Goal: Task Accomplishment & Management: Use online tool/utility

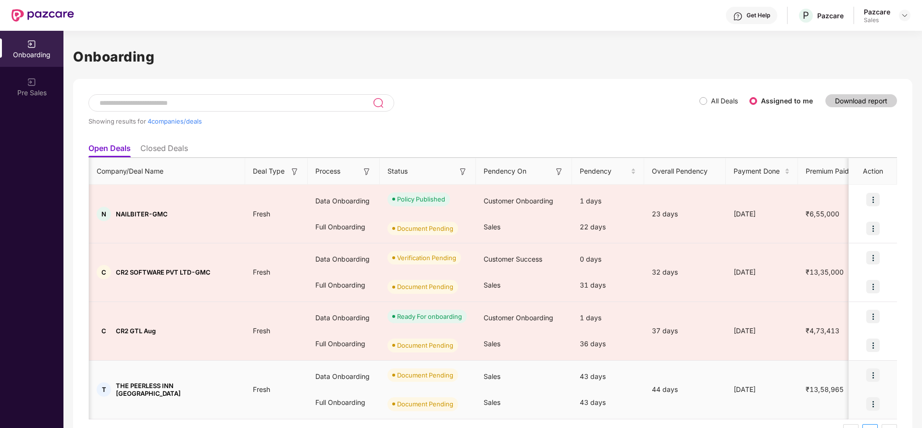
scroll to position [0, 222]
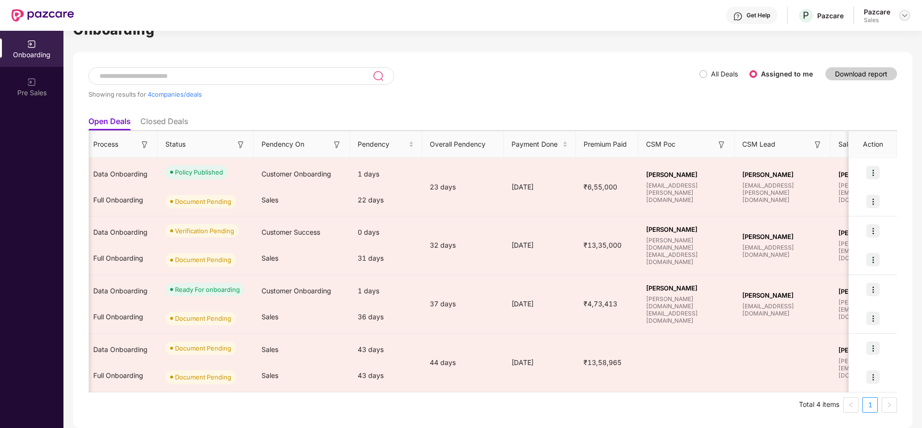
click at [905, 13] on img at bounding box center [905, 16] width 8 height 8
click at [863, 31] on div "Admin view" at bounding box center [860, 38] width 125 height 19
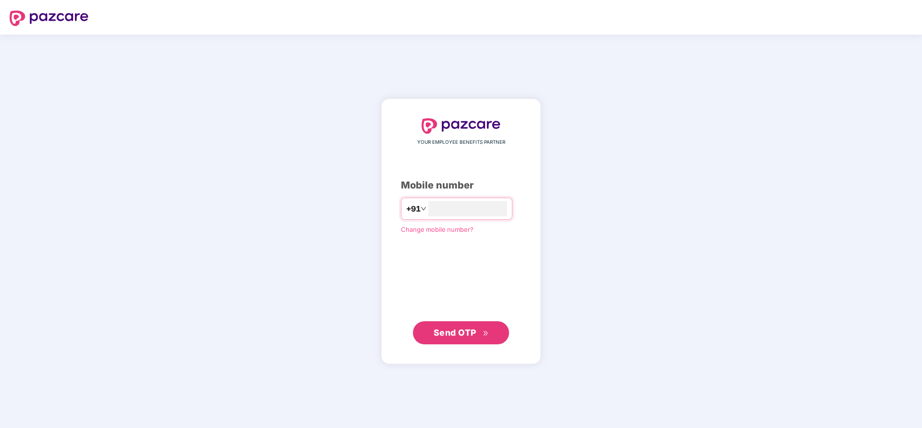
type input "**********"
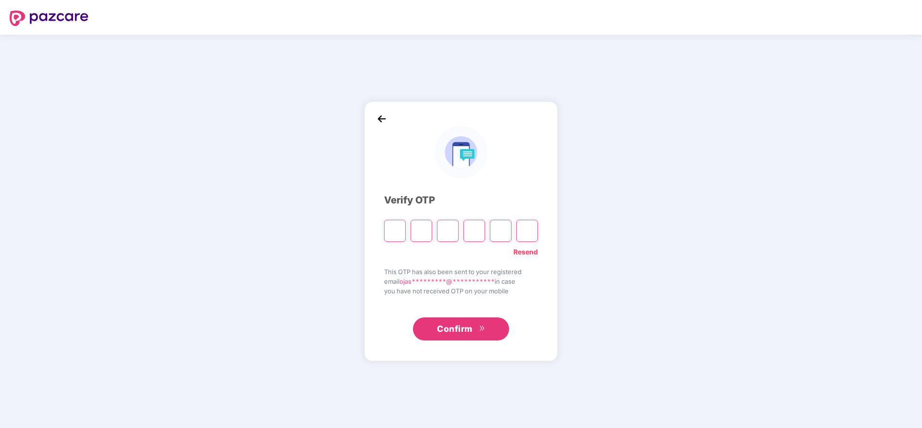
click at [393, 223] on input "Please enter verification code. Digit 1" at bounding box center [395, 231] width 22 height 22
type input "*"
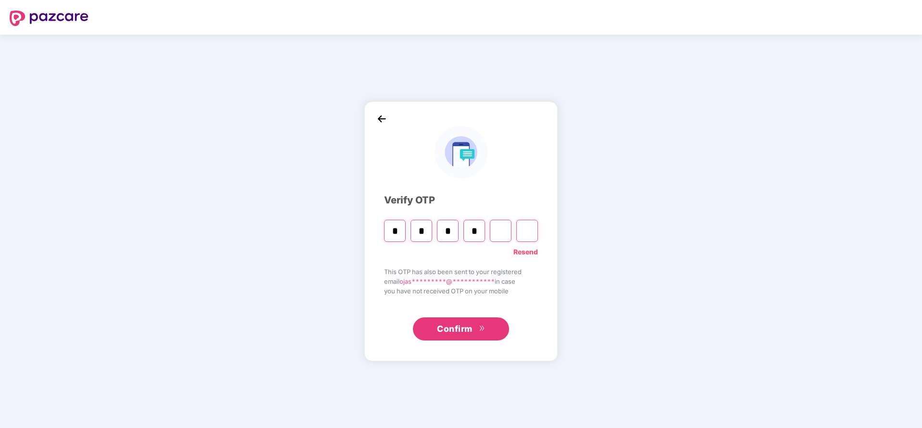
type input "*"
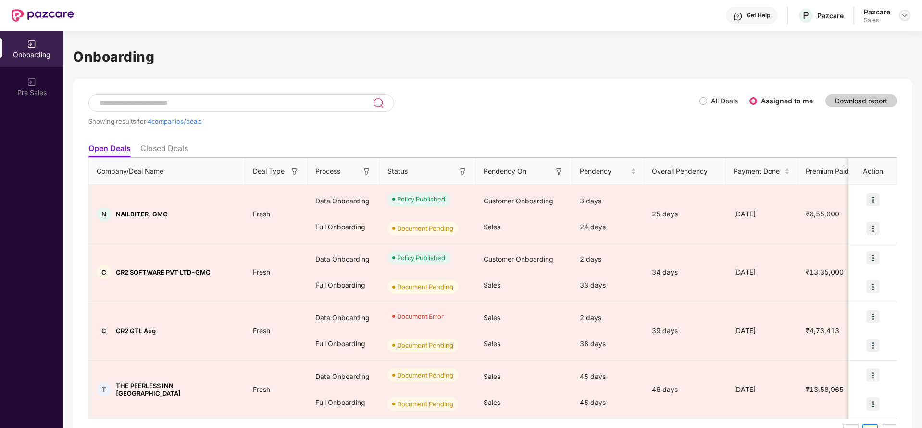
click at [906, 13] on img at bounding box center [905, 16] width 8 height 8
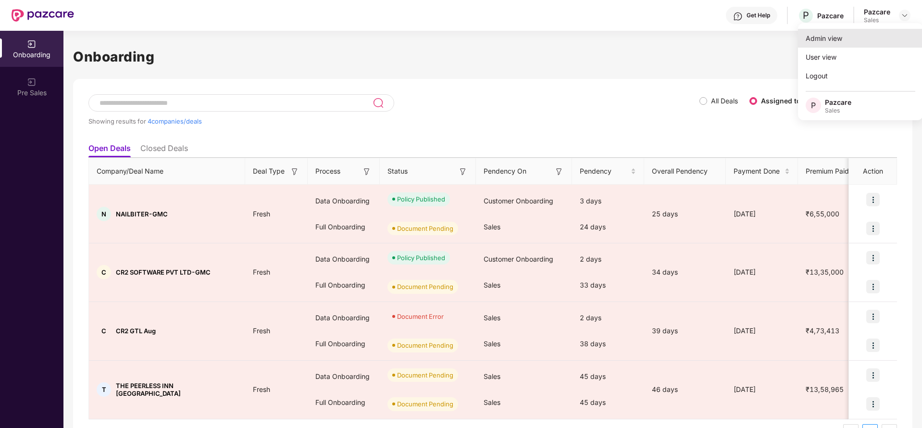
click at [839, 31] on div "Admin view" at bounding box center [860, 38] width 125 height 19
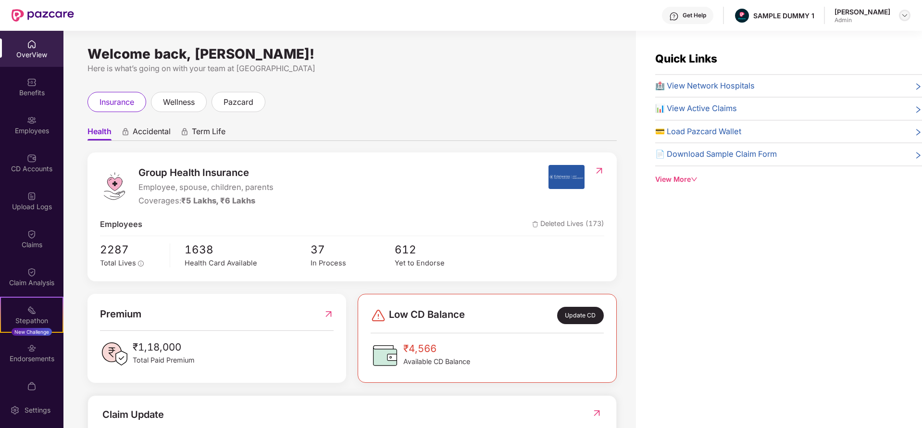
click at [904, 20] on div at bounding box center [905, 16] width 12 height 12
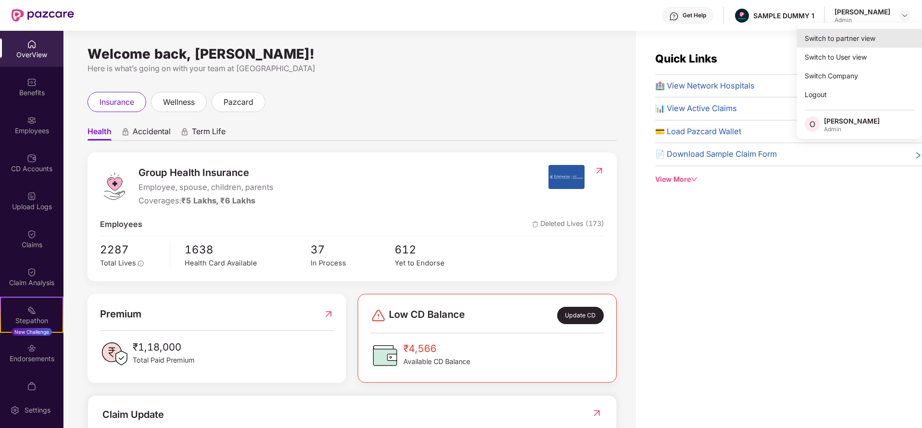
click at [868, 37] on div "Switch to partner view" at bounding box center [859, 38] width 125 height 19
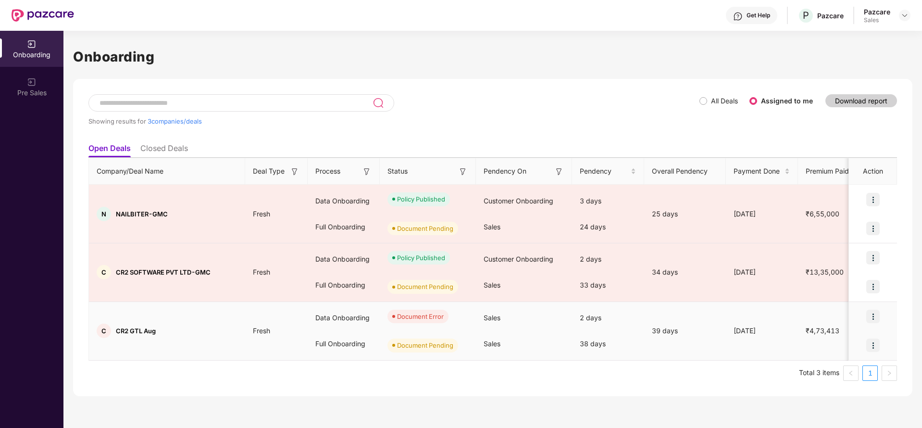
drag, startPoint x: 882, startPoint y: 310, endPoint x: 872, endPoint y: 316, distance: 12.1
click at [872, 316] on div at bounding box center [873, 316] width 48 height 29
click at [872, 316] on img at bounding box center [873, 316] width 13 height 13
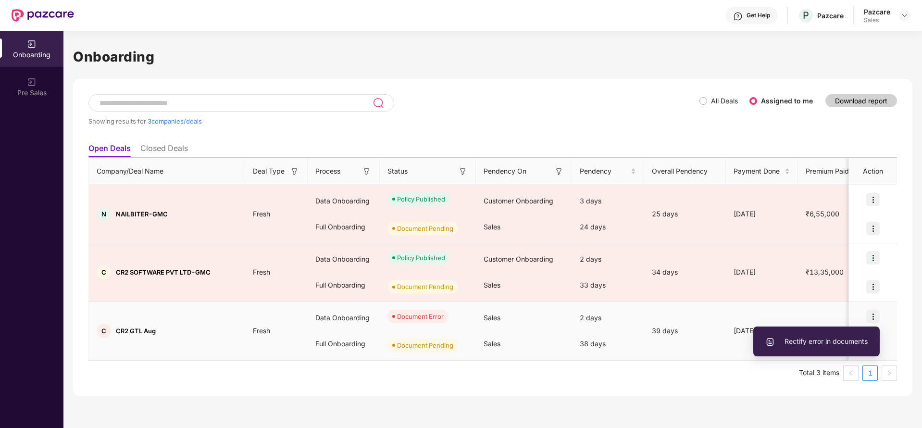
click at [820, 339] on span "Rectify error in documents" at bounding box center [817, 341] width 102 height 11
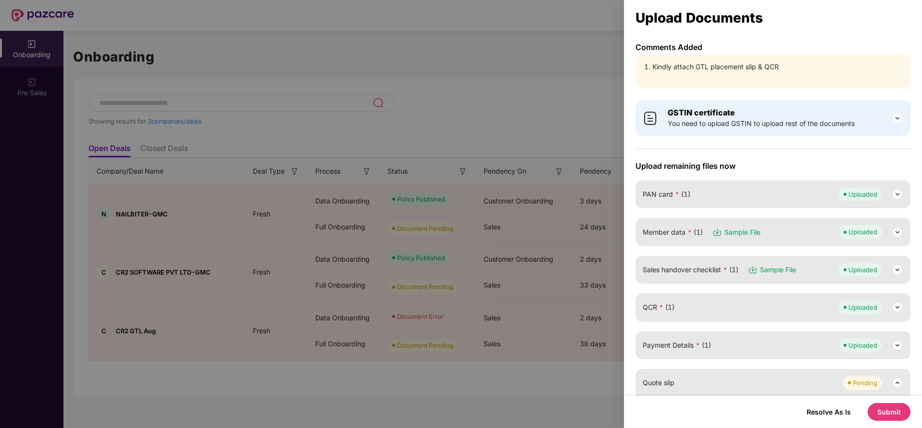
click at [599, 99] on div at bounding box center [461, 214] width 922 height 428
